Goal: Information Seeking & Learning: Learn about a topic

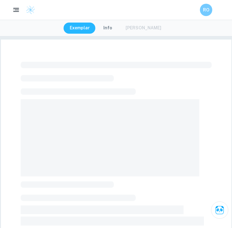
click at [17, 8] on icon "button" at bounding box center [16, 10] width 8 height 8
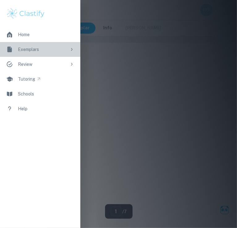
click at [35, 53] on div "Exemplars" at bounding box center [42, 49] width 49 height 7
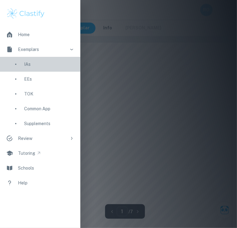
click at [29, 65] on div "IAs" at bounding box center [49, 64] width 50 height 7
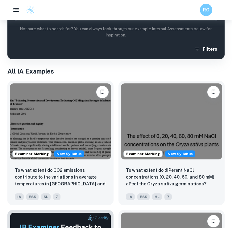
scroll to position [75, 0]
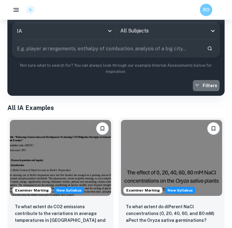
click at [203, 84] on button "Filters" at bounding box center [206, 85] width 27 height 11
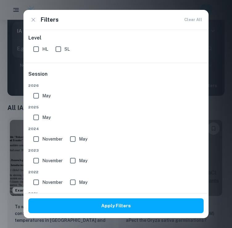
scroll to position [0, 0]
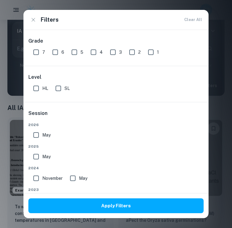
click at [41, 53] on input "7" at bounding box center [36, 52] width 12 height 12
checkbox input "true"
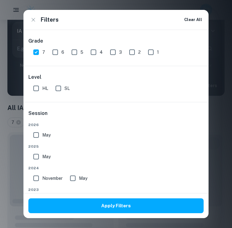
click at [51, 53] on input "6" at bounding box center [55, 52] width 12 height 12
checkbox input "true"
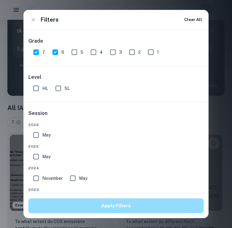
click at [75, 204] on button "Apply Filters" at bounding box center [116, 205] width 176 height 15
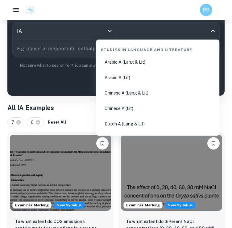
click at [143, 35] on input "All Subjects" at bounding box center [163, 31] width 89 height 12
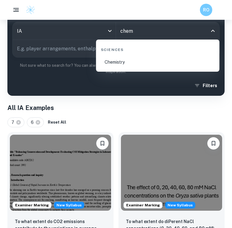
click at [139, 62] on li "Chemistry" at bounding box center [158, 62] width 119 height 14
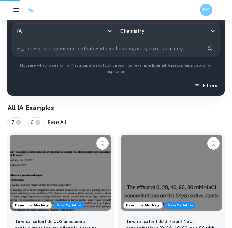
type input "Chemistry"
click at [91, 49] on input "text" at bounding box center [108, 48] width 190 height 17
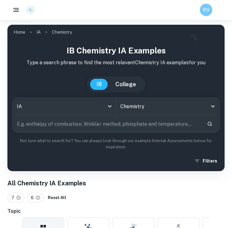
click at [71, 119] on input "text" at bounding box center [108, 123] width 190 height 17
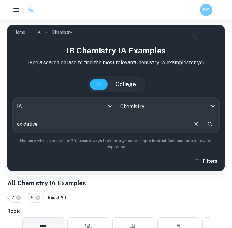
type input "oxidative"
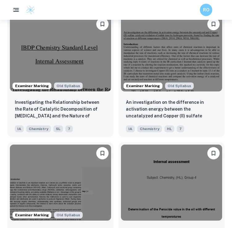
scroll to position [770, 0]
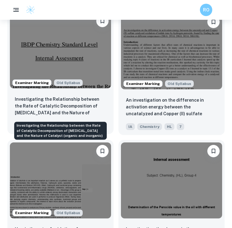
click at [90, 103] on p "Investigating the Relationship between the Rate of Catalytic Decomposition of […" at bounding box center [60, 106] width 91 height 21
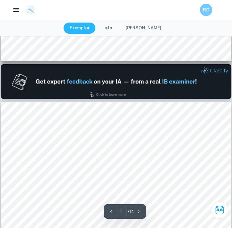
type input "2"
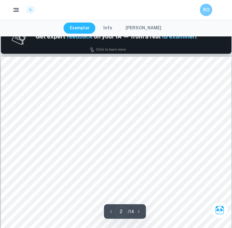
scroll to position [356, 0]
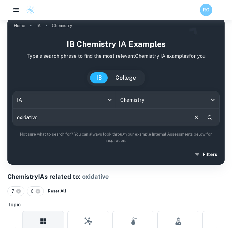
scroll to position [7, 0]
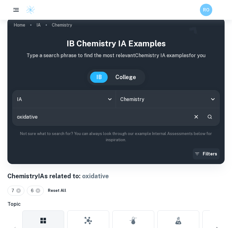
click at [204, 148] on div "IB Chemistry IA examples Type a search phrase to find the most relevant Chemist…" at bounding box center [116, 98] width 208 height 122
click at [202, 152] on button "Filters" at bounding box center [206, 153] width 27 height 11
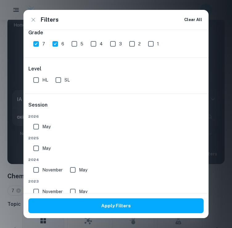
scroll to position [12, 0]
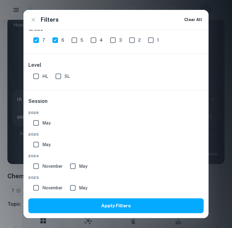
click at [38, 165] on input "November" at bounding box center [36, 166] width 12 height 12
checkbox input "true"
click at [36, 145] on input "May" at bounding box center [36, 144] width 12 height 12
checkbox input "true"
click at [72, 166] on input "May" at bounding box center [73, 166] width 12 height 12
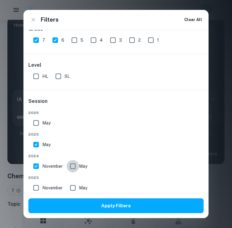
checkbox input "true"
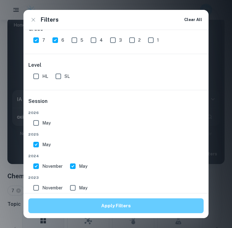
click at [79, 202] on button "Apply Filters" at bounding box center [116, 205] width 176 height 15
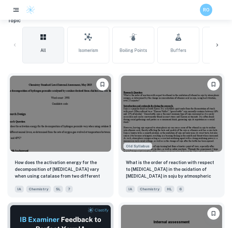
scroll to position [192, 0]
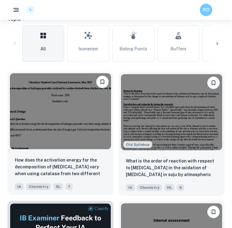
click at [71, 122] on img at bounding box center [60, 111] width 101 height 76
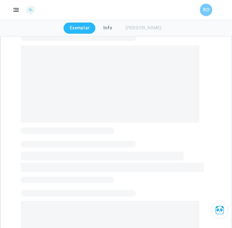
scroll to position [67, 0]
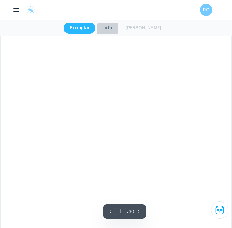
click at [113, 30] on button "Info" at bounding box center [107, 28] width 21 height 11
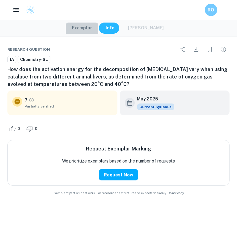
click at [93, 23] on button "Exemplar" at bounding box center [82, 28] width 32 height 11
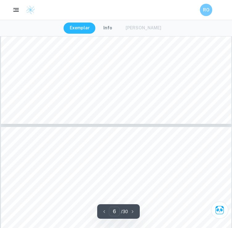
scroll to position [1618, 0]
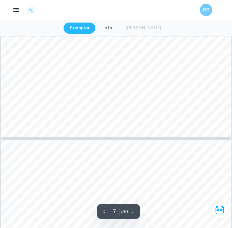
type input "8"
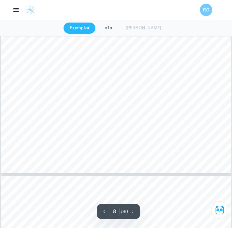
scroll to position [2538, 0]
